Goal: Task Accomplishment & Management: Manage account settings

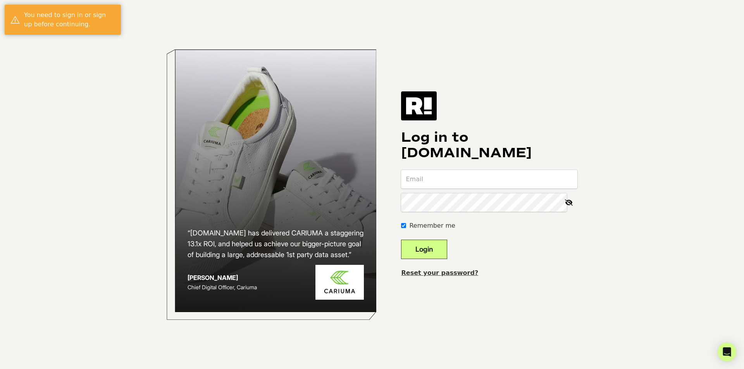
click at [426, 177] on input "email" at bounding box center [489, 179] width 176 height 19
click at [426, 181] on input "email" at bounding box center [489, 179] width 176 height 19
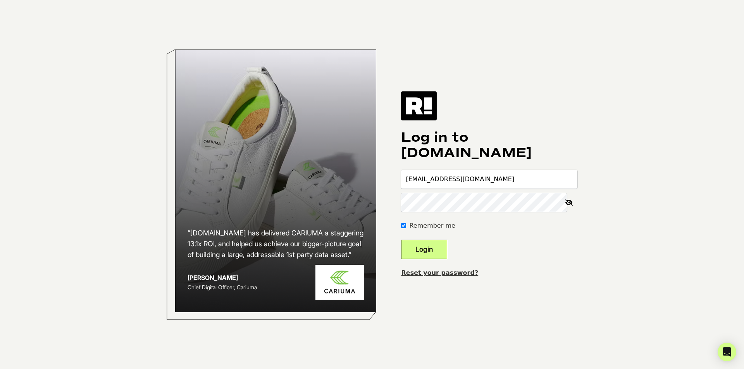
type input "[EMAIL_ADDRESS][DOMAIN_NAME]"
click at [442, 275] on link "Reset your password?" at bounding box center [439, 272] width 77 height 7
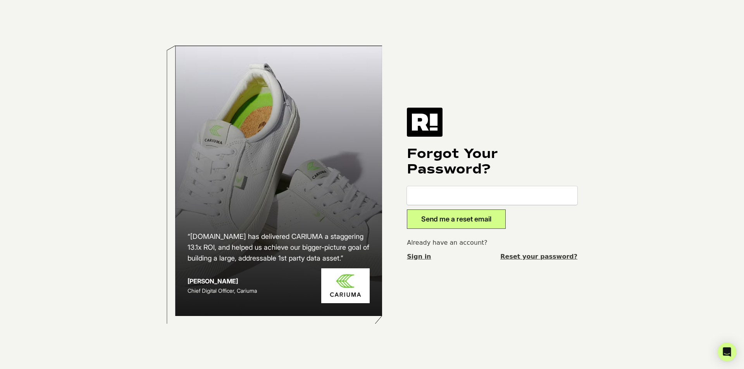
click at [436, 195] on input "email" at bounding box center [492, 195] width 171 height 19
type input "[EMAIL_ADDRESS][DOMAIN_NAME]"
click at [473, 219] on button "Send me a reset email" at bounding box center [456, 219] width 99 height 19
